Goal: Transaction & Acquisition: Purchase product/service

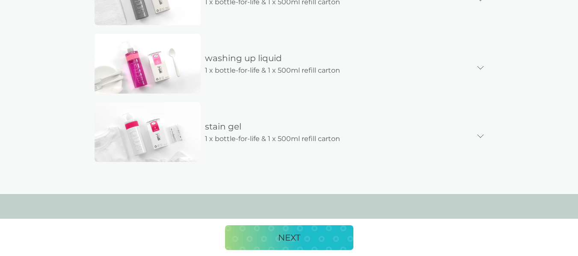
scroll to position [636, 0]
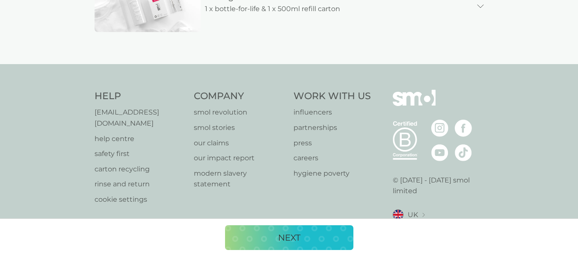
click at [428, 100] on img at bounding box center [414, 104] width 43 height 29
click at [410, 99] on img at bounding box center [414, 104] width 43 height 29
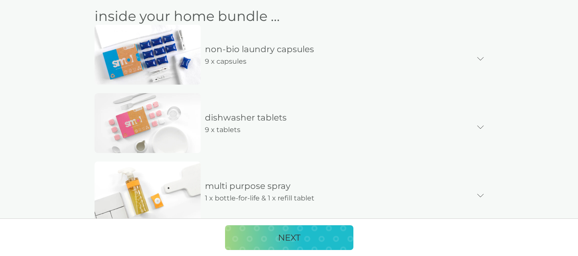
scroll to position [0, 0]
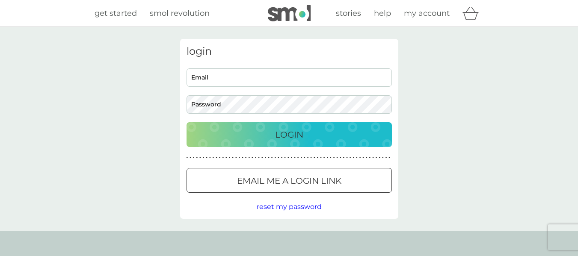
type input "[EMAIL_ADDRESS][DOMAIN_NAME]"
click at [250, 132] on div "Login" at bounding box center [289, 135] width 188 height 14
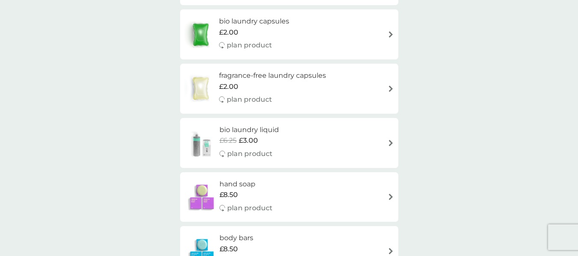
scroll to position [856, 0]
click at [349, 145] on div "bio laundry liquid £6.25 £3.00 plan product" at bounding box center [289, 143] width 210 height 37
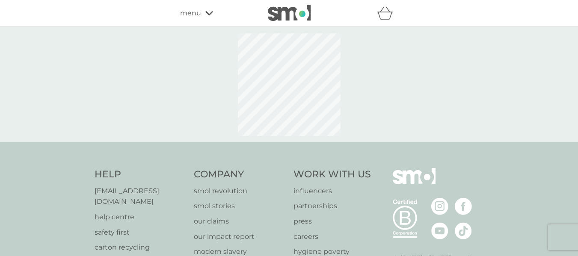
select select "91"
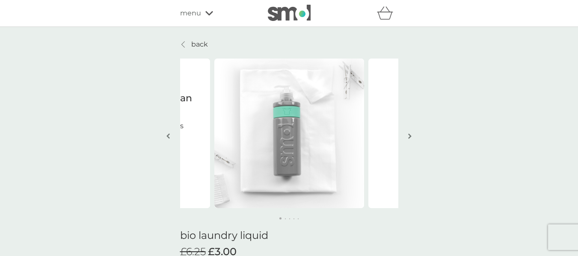
click at [188, 43] on link "back" at bounding box center [194, 44] width 28 height 11
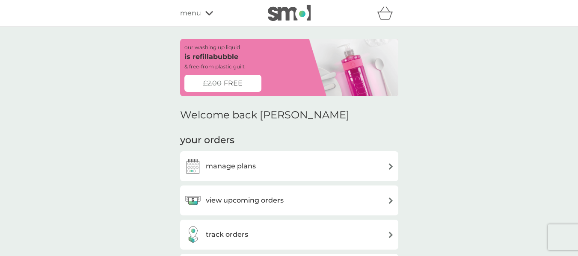
click at [233, 85] on span "FREE" at bounding box center [233, 83] width 19 height 11
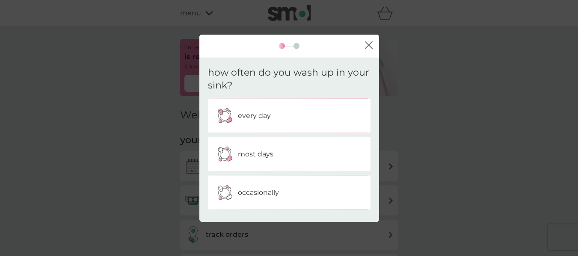
click at [157, 86] on div "close how often do you wash up in your sink? every day most days occasionally" at bounding box center [289, 128] width 578 height 256
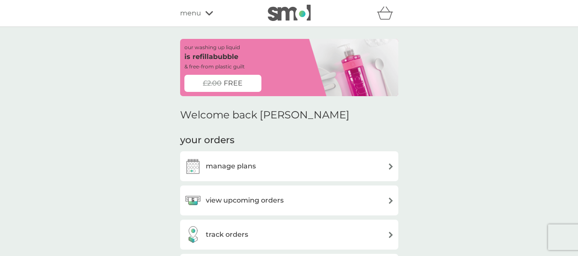
click at [191, 17] on span "menu" at bounding box center [190, 13] width 21 height 11
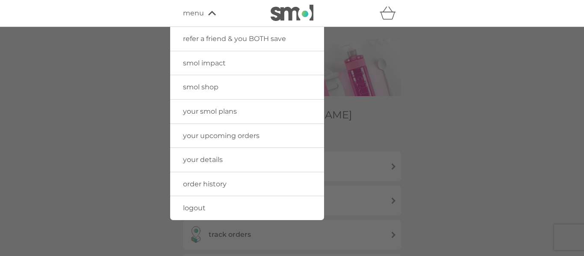
click at [213, 180] on span "order history" at bounding box center [205, 184] width 44 height 8
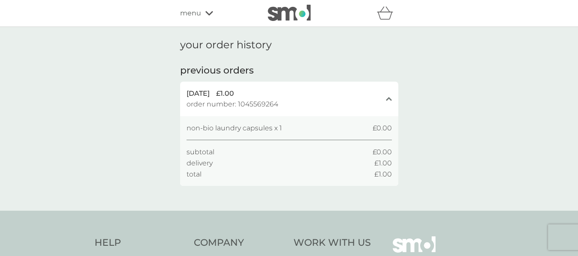
click at [201, 15] on div "menu" at bounding box center [216, 13] width 73 height 11
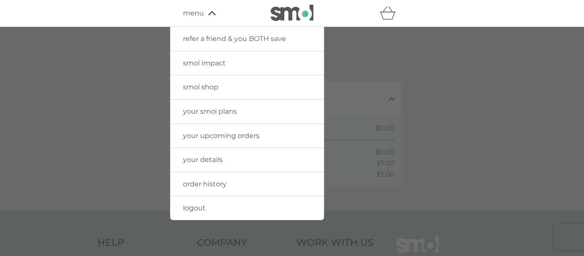
click at [205, 164] on link "your details" at bounding box center [247, 160] width 154 height 24
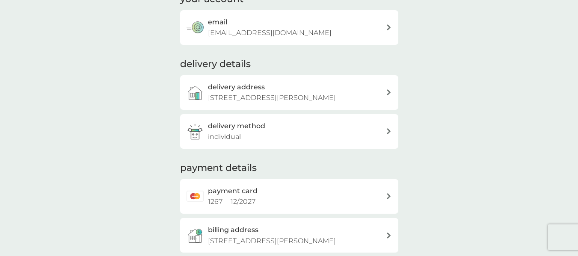
scroll to position [142, 0]
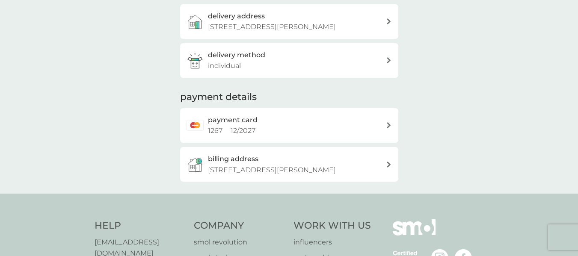
click at [312, 115] on div "payment card 1267 12 / 2027" at bounding box center [297, 126] width 178 height 22
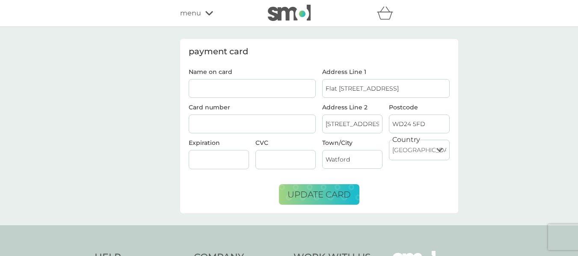
click at [208, 11] on icon at bounding box center [209, 13] width 8 height 5
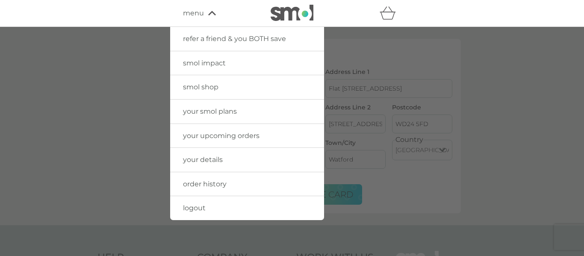
click at [220, 39] on span "refer a friend & you BOTH save" at bounding box center [234, 39] width 103 height 8
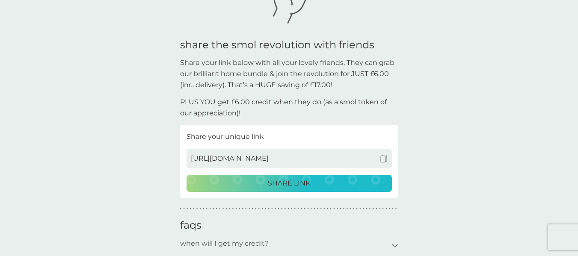
scroll to position [214, 0]
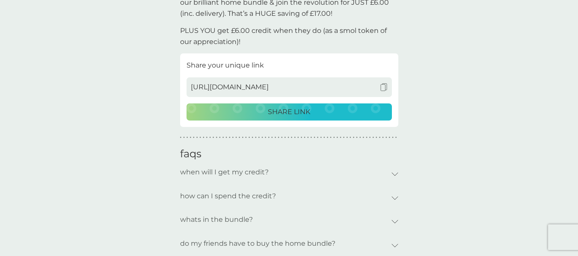
click at [224, 170] on p "when will I get my credit?" at bounding box center [224, 173] width 89 height 20
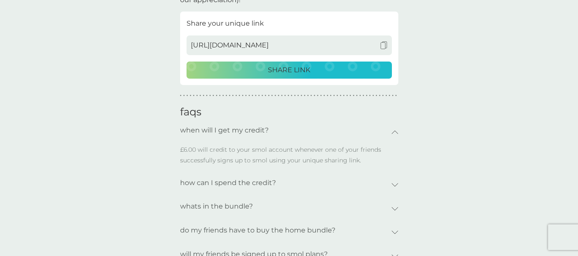
scroll to position [285, 0]
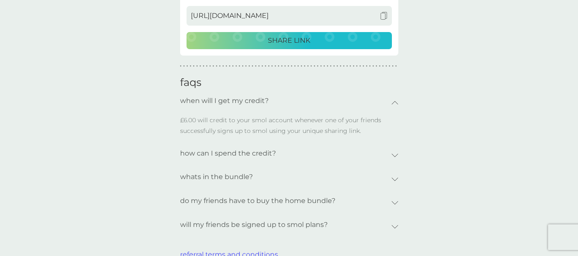
click at [235, 157] on p "how can I spend the credit?" at bounding box center [228, 154] width 96 height 20
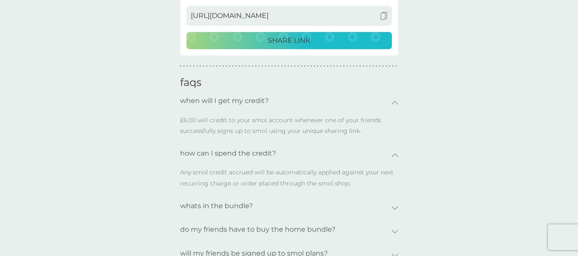
scroll to position [0, 0]
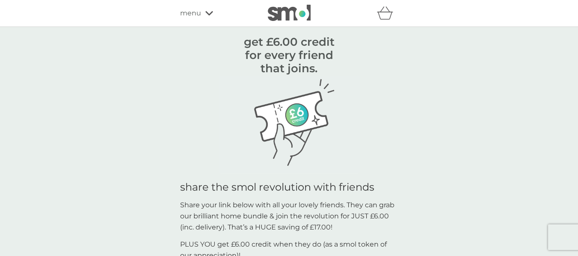
click at [204, 15] on div "menu" at bounding box center [216, 13] width 73 height 11
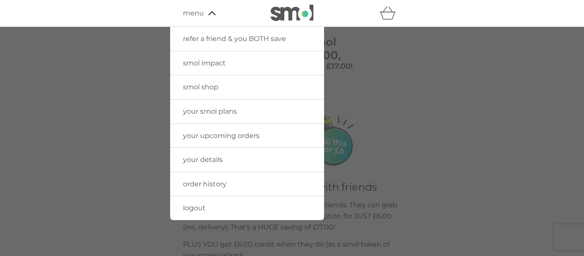
click at [221, 82] on link "smol shop" at bounding box center [247, 87] width 154 height 24
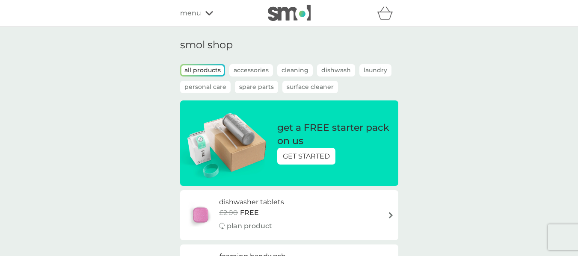
click at [312, 156] on p "GET STARTED" at bounding box center [306, 156] width 47 height 11
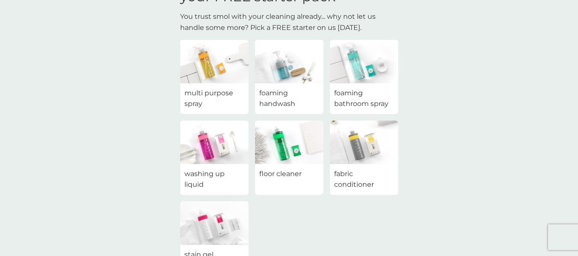
scroll to position [71, 0]
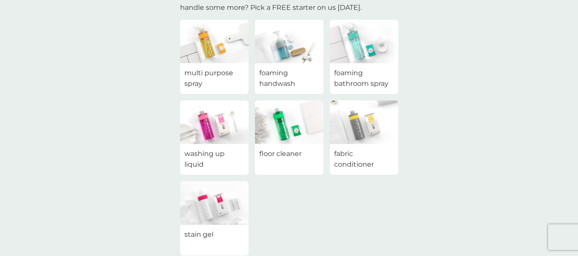
click at [342, 119] on img at bounding box center [364, 123] width 68 height 44
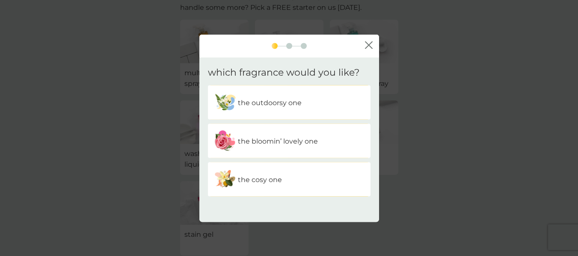
click at [319, 175] on div "the cosy one" at bounding box center [289, 179] width 150 height 21
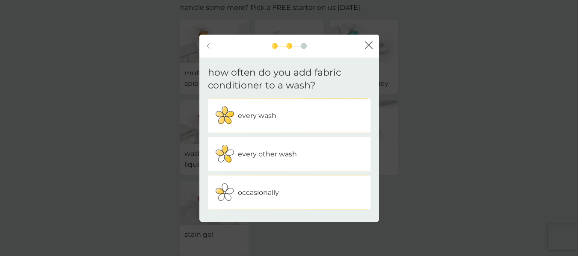
click at [310, 120] on div "every wash" at bounding box center [289, 115] width 150 height 21
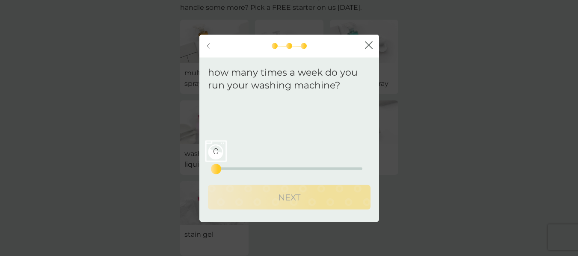
click at [227, 171] on div "0 0 12.5 25" at bounding box center [289, 157] width 146 height 35
drag, startPoint x: 218, startPoint y: 169, endPoint x: 231, endPoint y: 169, distance: 13.3
click at [223, 169] on div "1" at bounding box center [221, 169] width 3 height 3
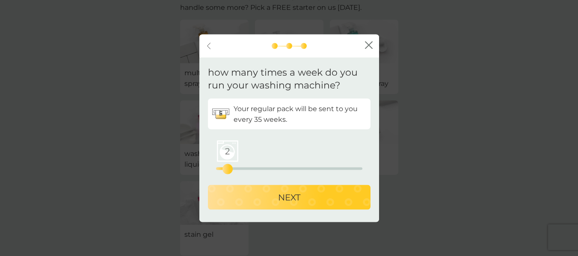
drag, startPoint x: 235, startPoint y: 168, endPoint x: 228, endPoint y: 168, distance: 6.4
click at [228, 168] on div "2" at bounding box center [227, 169] width 3 height 3
drag, startPoint x: 228, startPoint y: 168, endPoint x: 219, endPoint y: 168, distance: 9.4
click at [220, 168] on div "1" at bounding box center [221, 169] width 3 height 3
drag, startPoint x: 219, startPoint y: 168, endPoint x: 239, endPoint y: 169, distance: 20.1
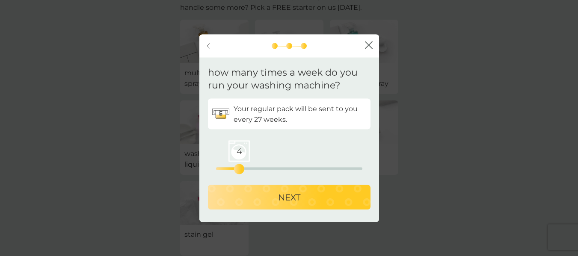
click at [239, 169] on div "4" at bounding box center [238, 169] width 3 height 3
drag, startPoint x: 239, startPoint y: 169, endPoint x: 224, endPoint y: 169, distance: 15.4
click at [223, 169] on div "1" at bounding box center [221, 169] width 3 height 3
click at [270, 208] on button "NEXT" at bounding box center [289, 197] width 163 height 25
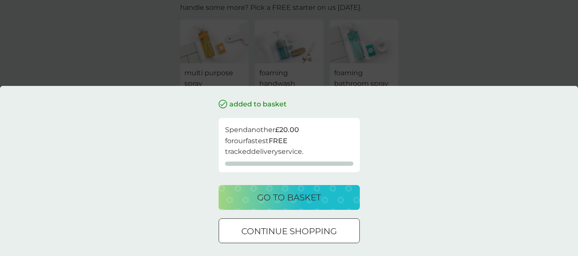
click at [304, 197] on p "go to basket" at bounding box center [289, 198] width 64 height 14
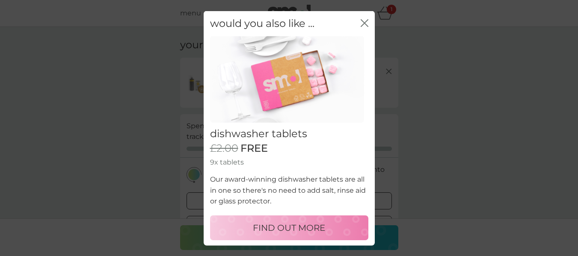
click at [362, 25] on div "would you also like ... close" at bounding box center [289, 23] width 171 height 25
click at [364, 24] on icon "close" at bounding box center [365, 22] width 3 height 7
